Goal: Check status: Check status

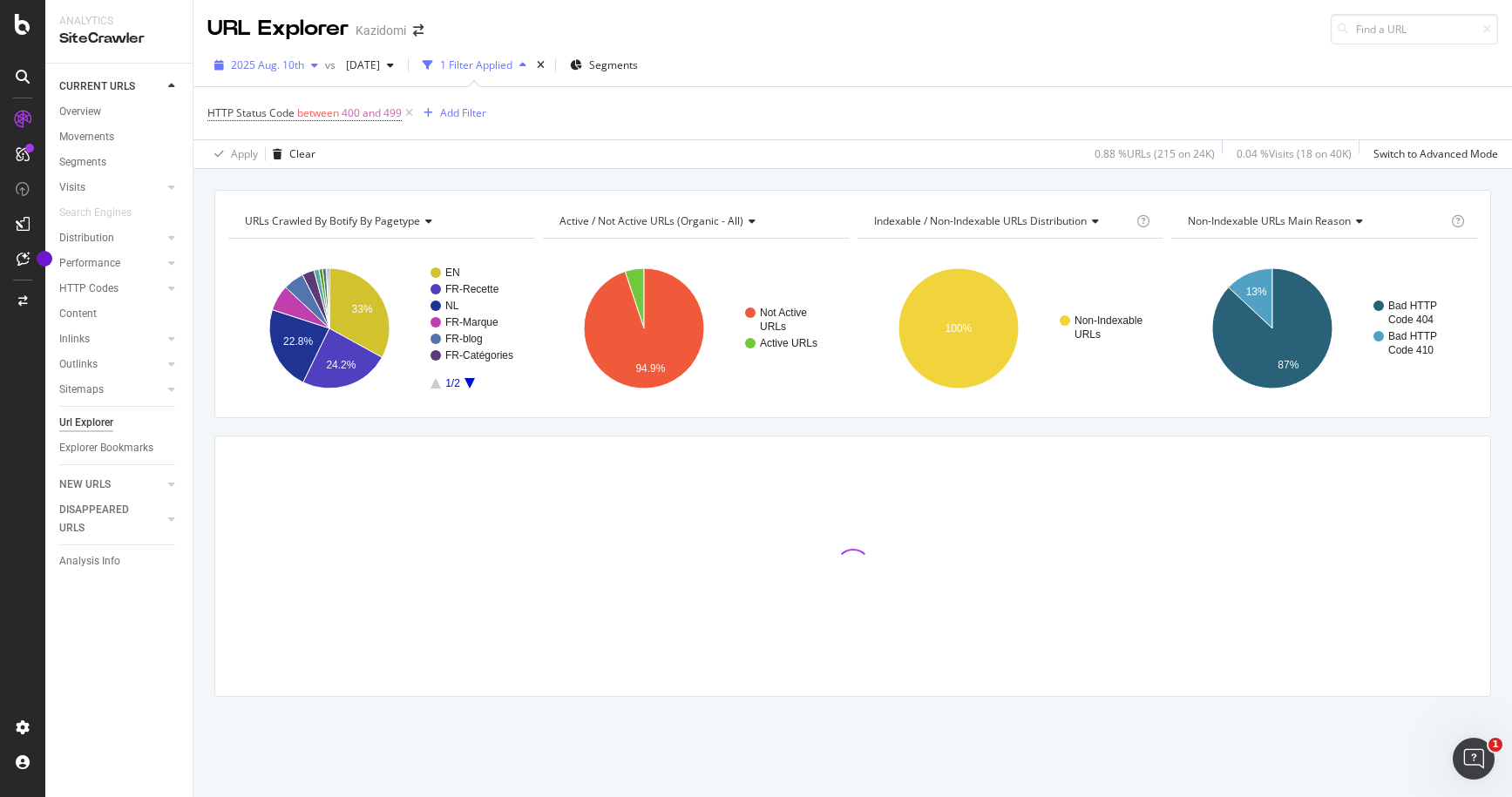
click at [300, 70] on span "2025 Aug. 10th" at bounding box center [268, 65] width 74 height 15
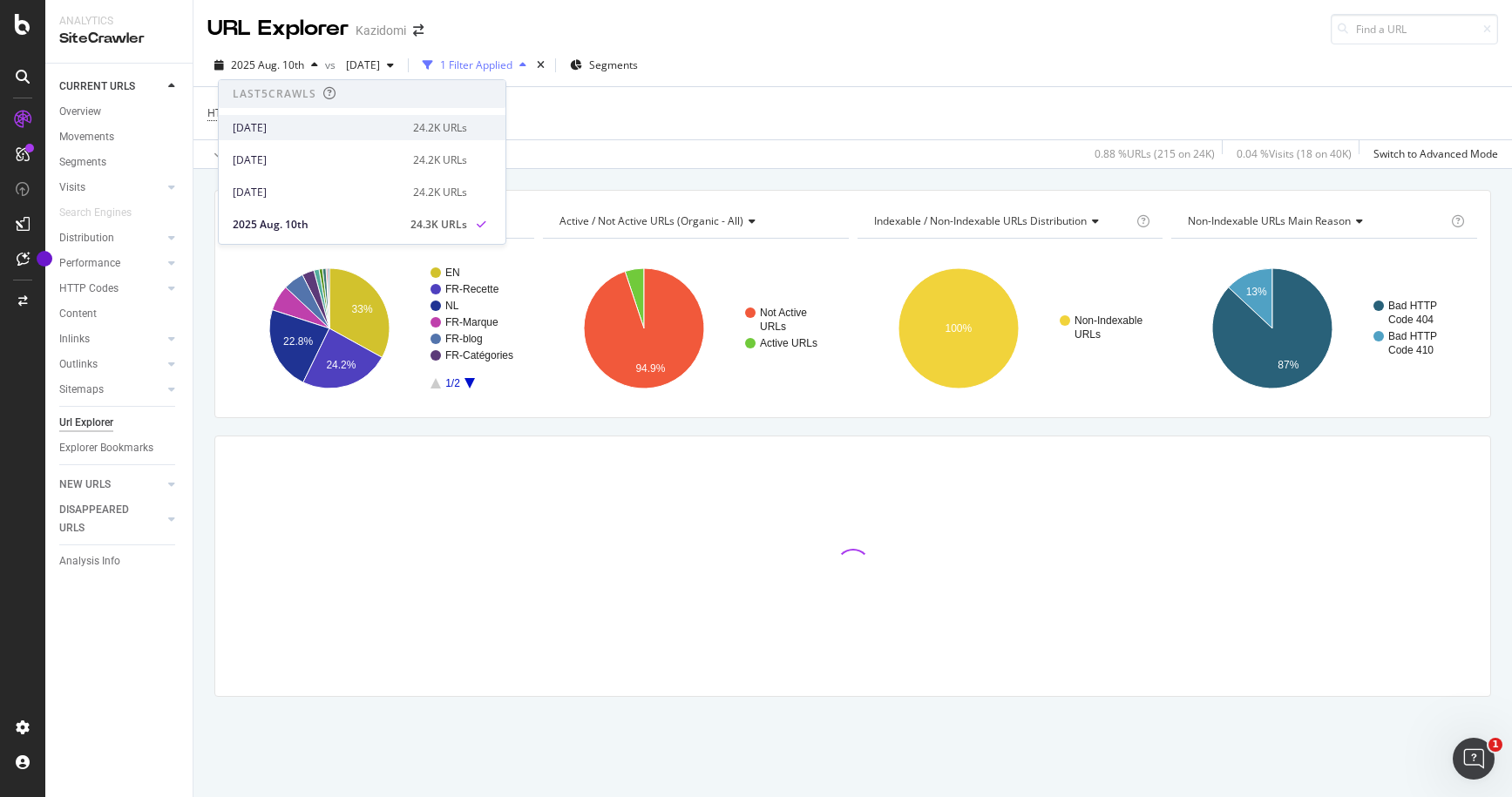
click at [309, 128] on div "[DATE]" at bounding box center [318, 127] width 170 height 16
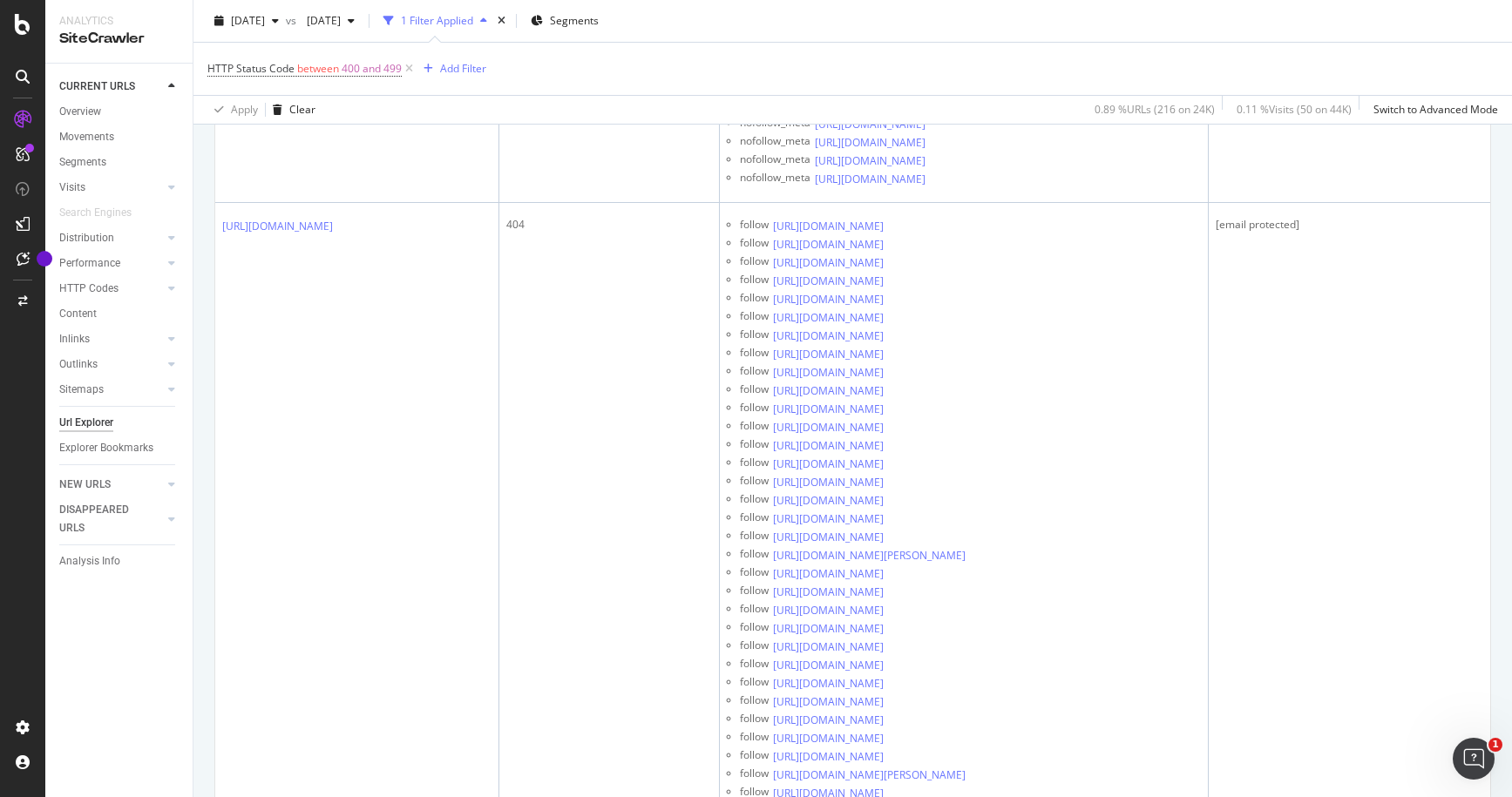
scroll to position [3534, 0]
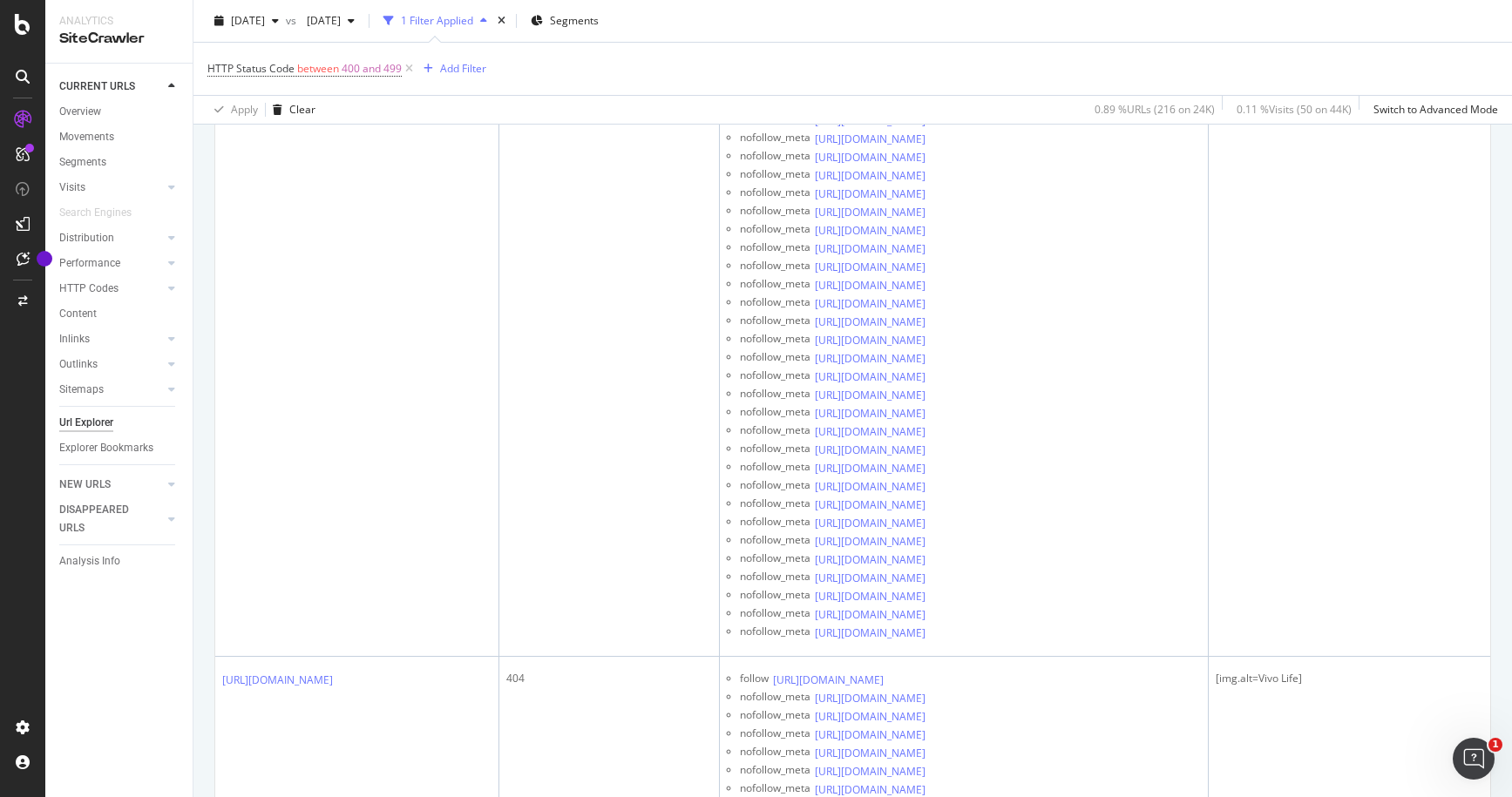
scroll to position [0, 0]
